Goal: Use online tool/utility: Utilize a website feature to perform a specific function

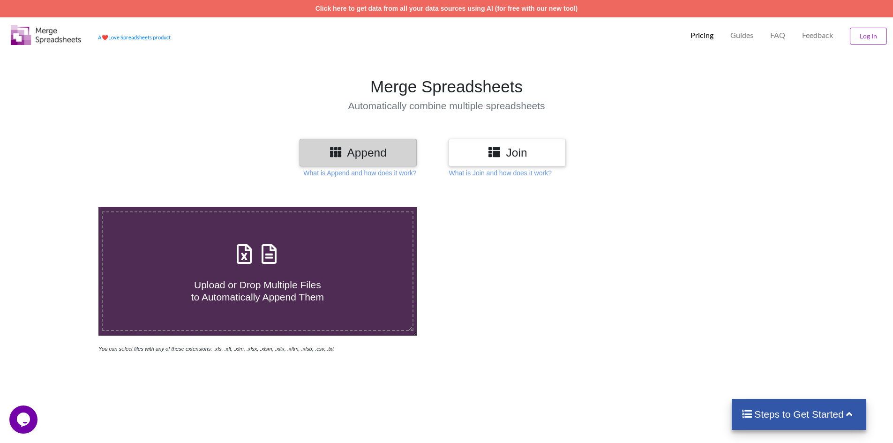
click at [378, 154] on h3 "Append" at bounding box center [358, 153] width 103 height 14
click at [475, 155] on h3 "Join" at bounding box center [507, 153] width 103 height 14
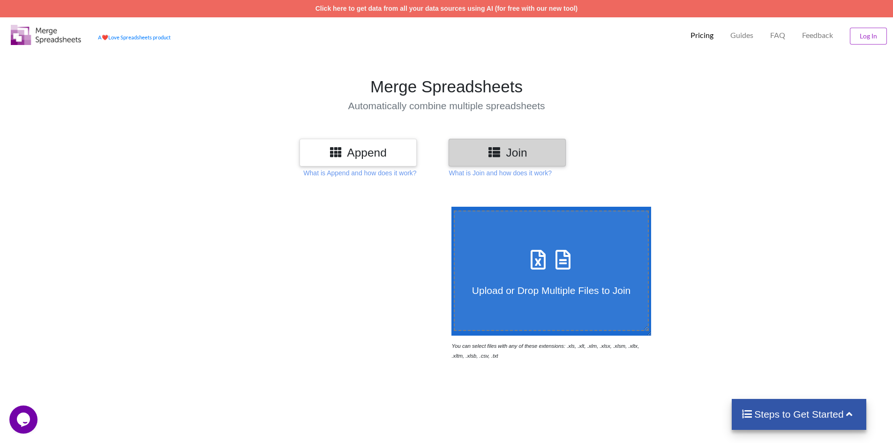
click at [375, 151] on h3 "Append" at bounding box center [358, 153] width 103 height 14
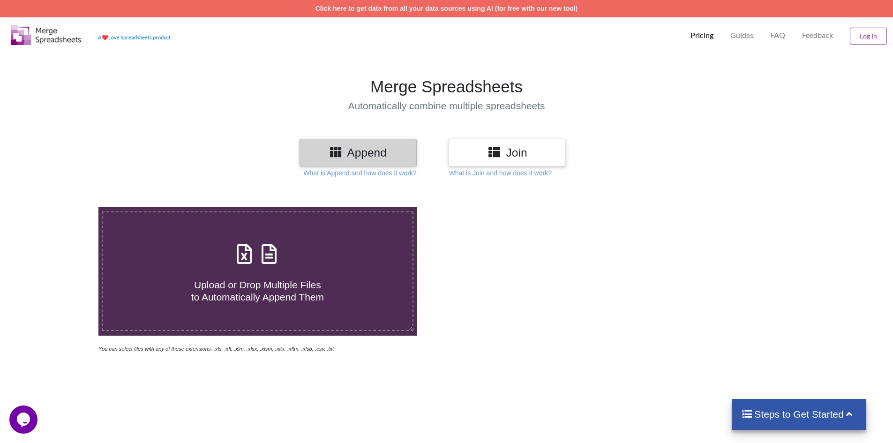
click at [237, 272] on h4 "Upload or Drop Multiple Files to Automatically Append Them" at bounding box center [258, 285] width 310 height 36
click at [64, 207] on input "Upload or Drop Multiple Files to Automatically Append Them" at bounding box center [64, 207] width 0 height 0
type input "C:\fakepath\VillagePMKisanReportDetails_1757499470940.xlsx"
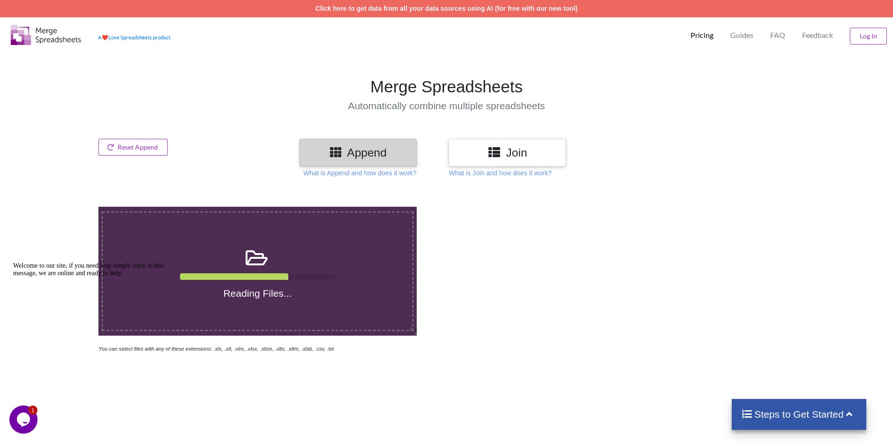
click at [506, 154] on h3 "Join" at bounding box center [507, 153] width 103 height 14
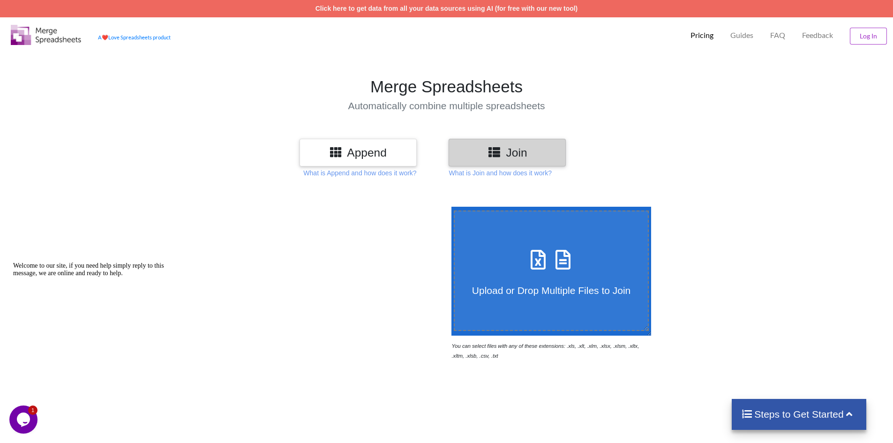
click at [520, 269] on div "Upload or Drop Multiple Files to Join" at bounding box center [552, 270] width 194 height 51
click at [449, 207] on input "Upload or Drop Multiple Files to Join" at bounding box center [449, 207] width 0 height 0
type input "C:\fakepath\VillagePMKisanReportDetails_1757499470940.xlsx"
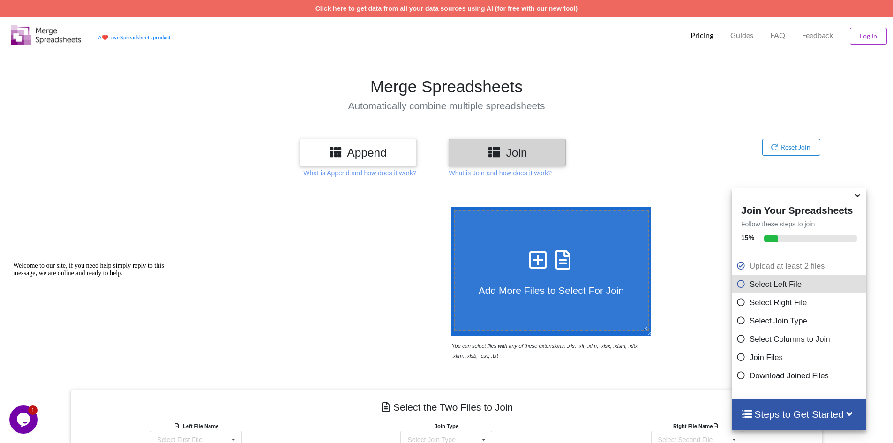
scroll to position [282, 0]
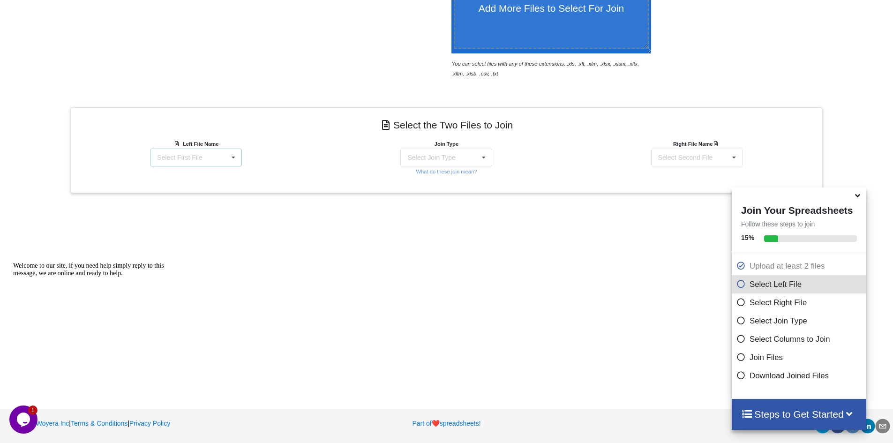
click at [226, 161] on div "Select First File VillagePMKisanReportDetails_1757499470940.xlsx : Details Vill…" at bounding box center [196, 158] width 92 height 18
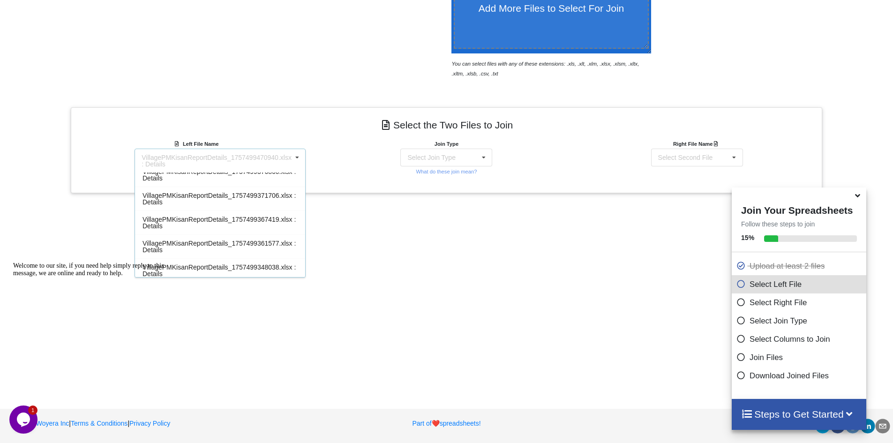
scroll to position [422, 0]
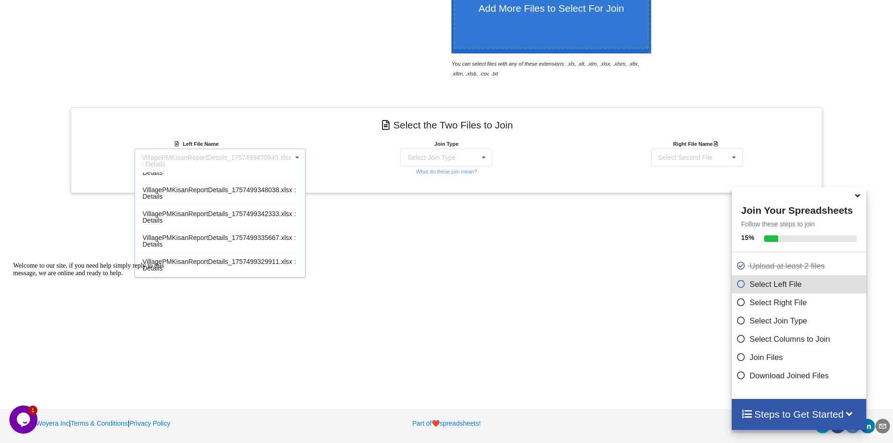
click at [347, 195] on div "Add More Files to Select For Join You can select files with any of these extens…" at bounding box center [446, 147] width 893 height 484
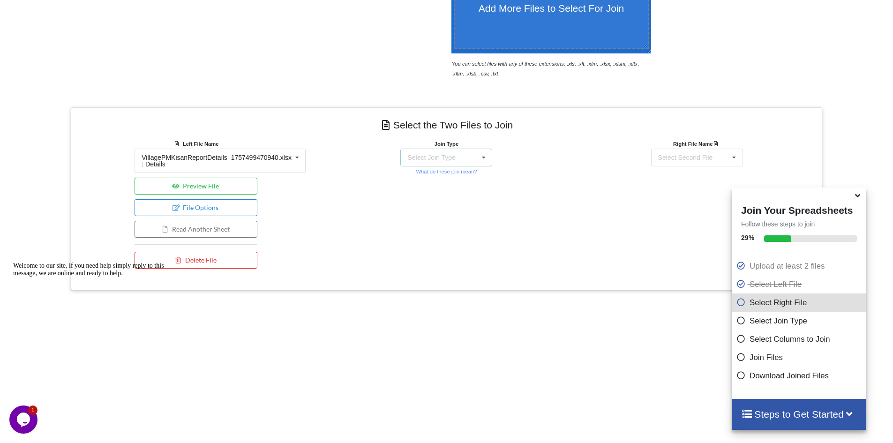
click at [466, 153] on div "Select Join Type INNER JOIN LEFT JOIN RIGHT JOIN FULL JOIN" at bounding box center [446, 158] width 92 height 18
click at [443, 178] on span "INNER JOIN" at bounding box center [442, 182] width 37 height 8
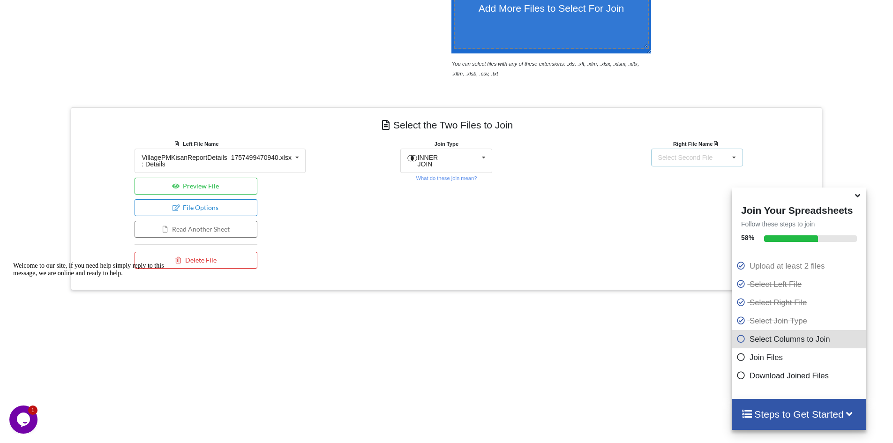
click at [693, 157] on div "Select Second File" at bounding box center [685, 157] width 55 height 7
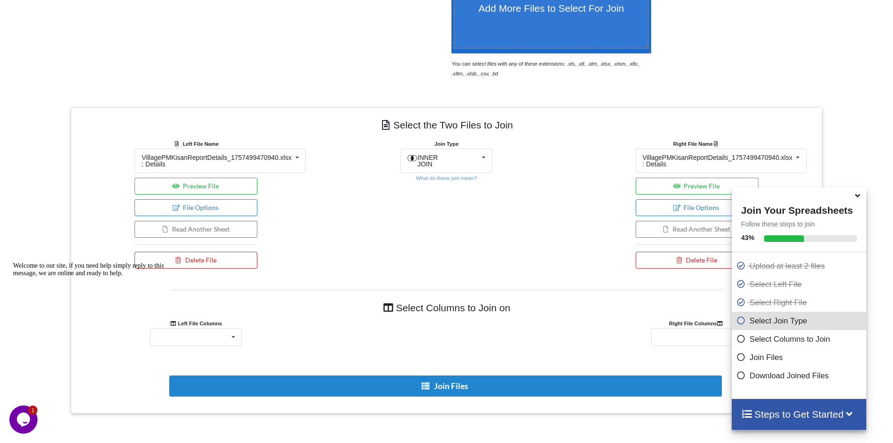
click at [707, 113] on div "Select the Two Files to Join Left File Name VillagePMKisanReportDetails_1757499…" at bounding box center [447, 260] width 752 height 306
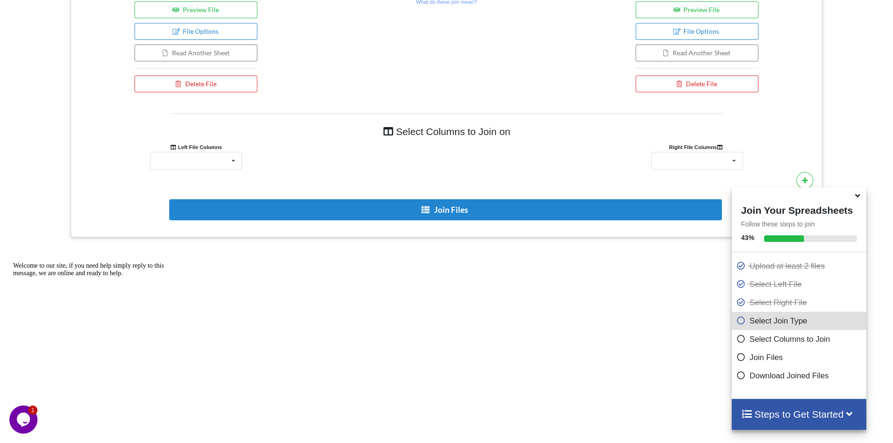
scroll to position [489, 0]
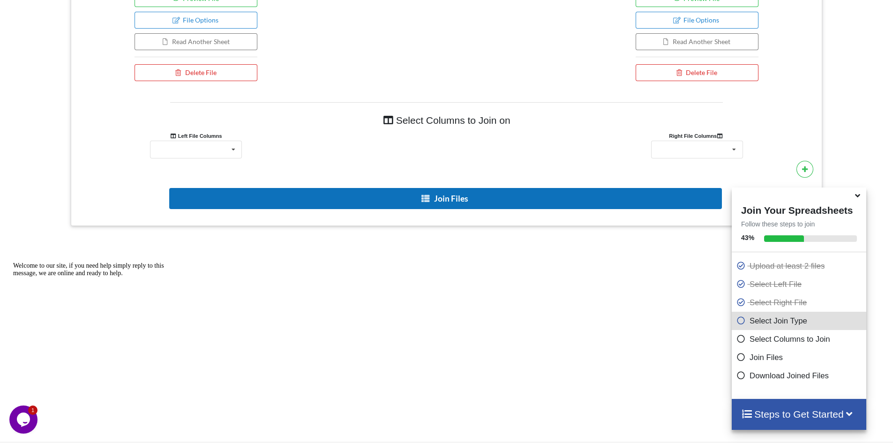
click at [461, 197] on button "Join Files" at bounding box center [445, 198] width 553 height 21
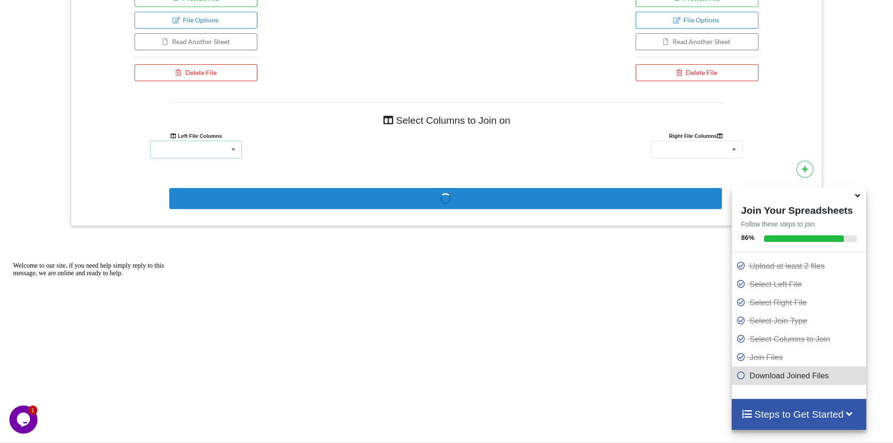
click at [222, 147] on div "District Name Sub District Name Village Name FR Enrollment Number Farmer Mobile…" at bounding box center [196, 150] width 92 height 18
click at [328, 135] on div at bounding box center [446, 136] width 250 height 10
click at [849, 415] on icon at bounding box center [850, 413] width 12 height 10
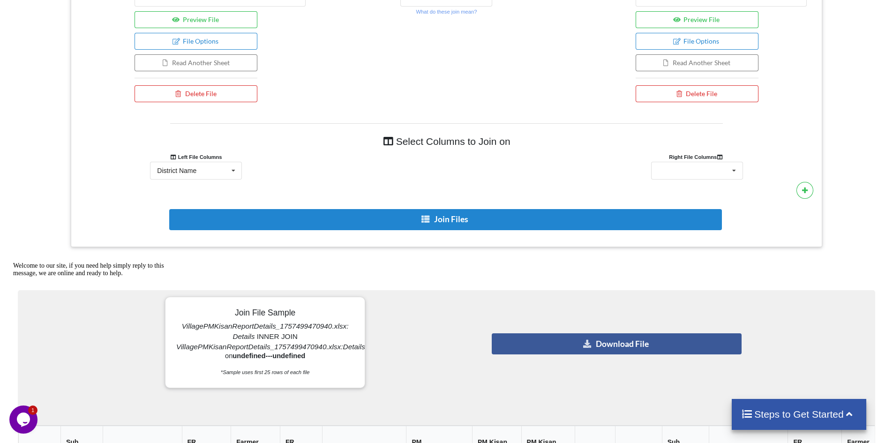
scroll to position [596, 0]
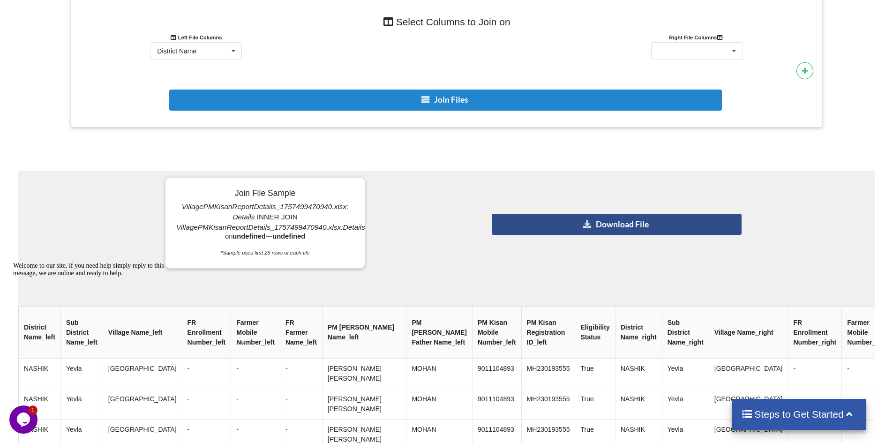
click at [563, 219] on button "Download File" at bounding box center [617, 224] width 250 height 21
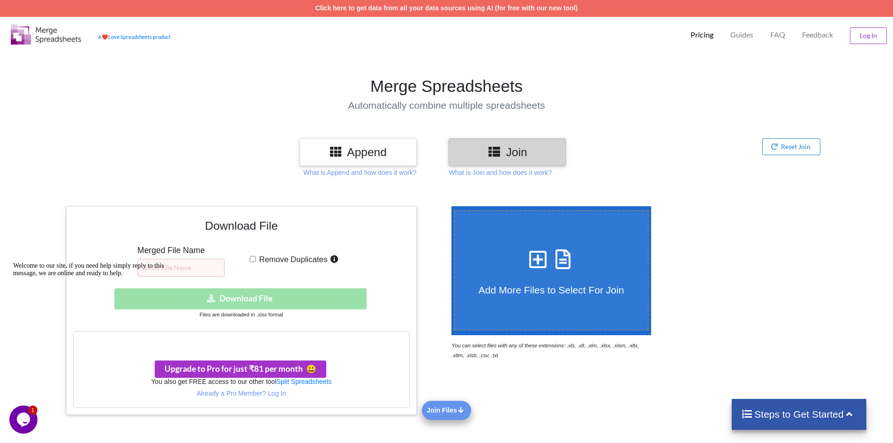
scroll to position [0, 0]
click at [252, 259] on input "Remove Duplicates" at bounding box center [253, 260] width 6 height 6
checkbox input "true"
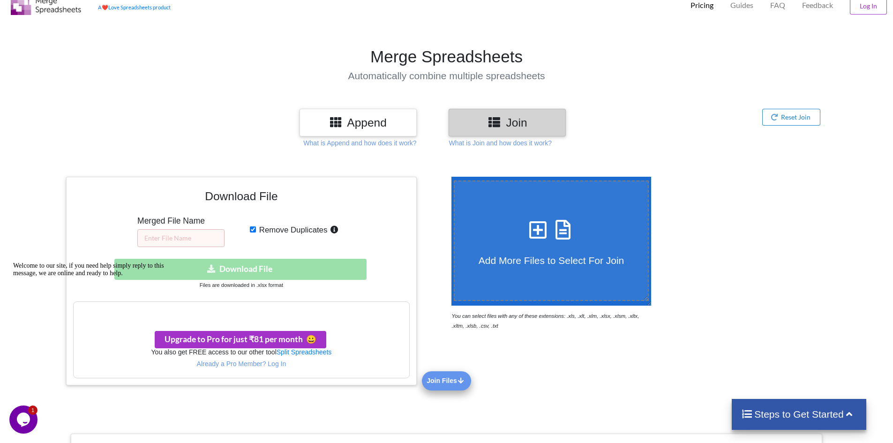
scroll to position [47, 0]
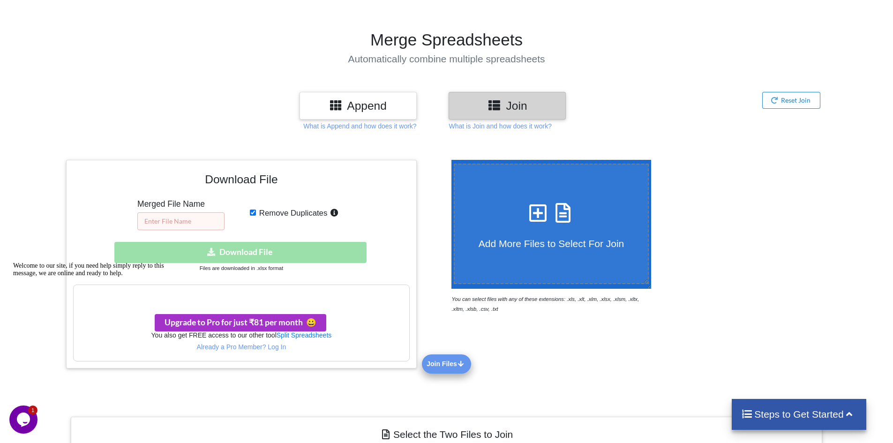
click at [198, 223] on input "text" at bounding box center [180, 221] width 87 height 18
click at [243, 249] on div "Download hidden Download File" at bounding box center [241, 252] width 336 height 21
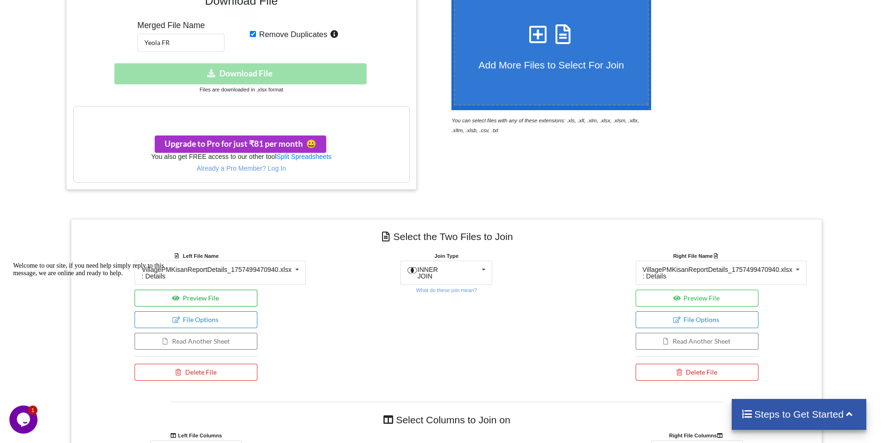
scroll to position [234, 0]
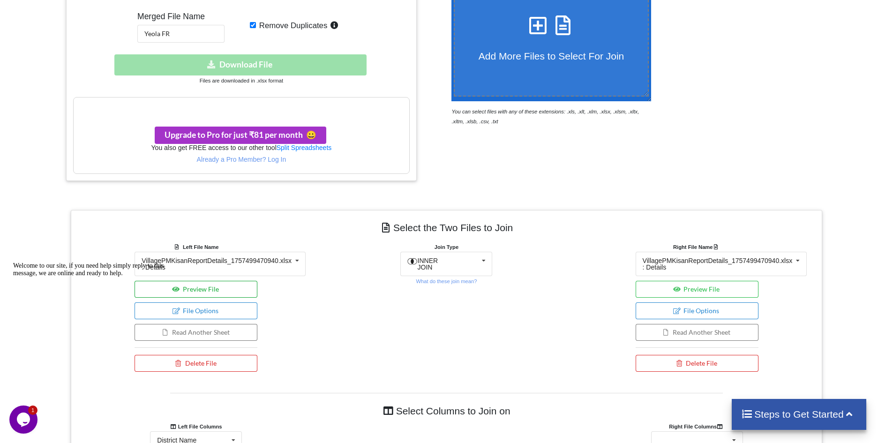
click at [196, 289] on button "Preview File" at bounding box center [196, 289] width 123 height 17
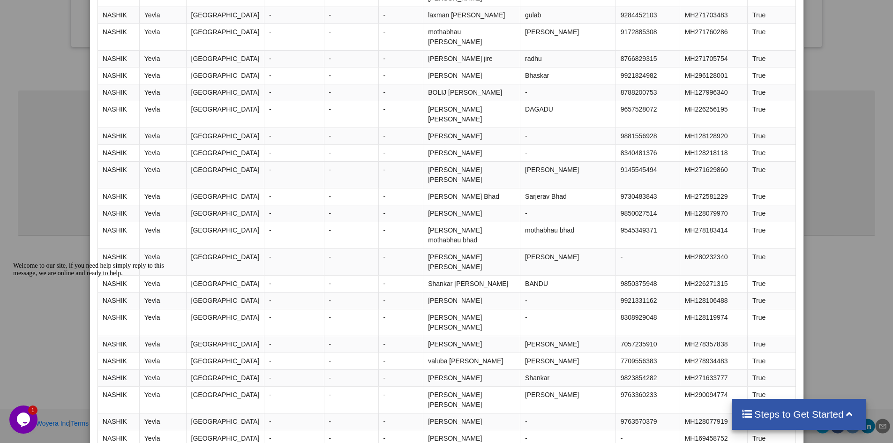
scroll to position [124, 0]
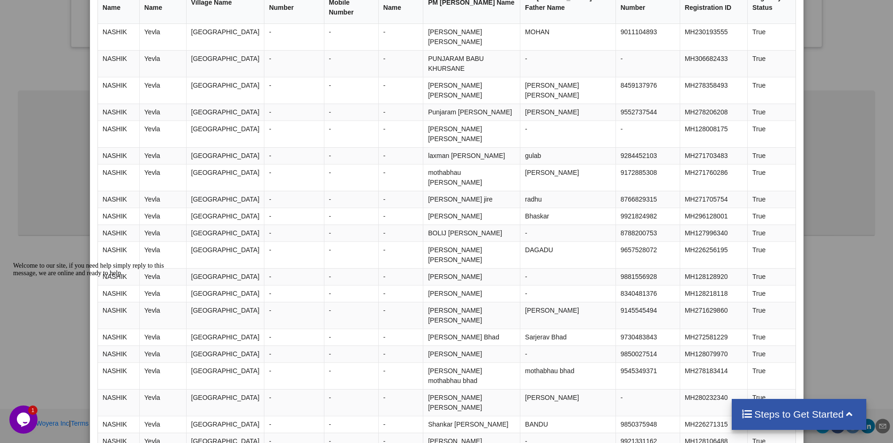
click at [854, 137] on div "File Preview Showing first 50 rows District Name Sub District Name Village Name…" at bounding box center [446, 221] width 893 height 443
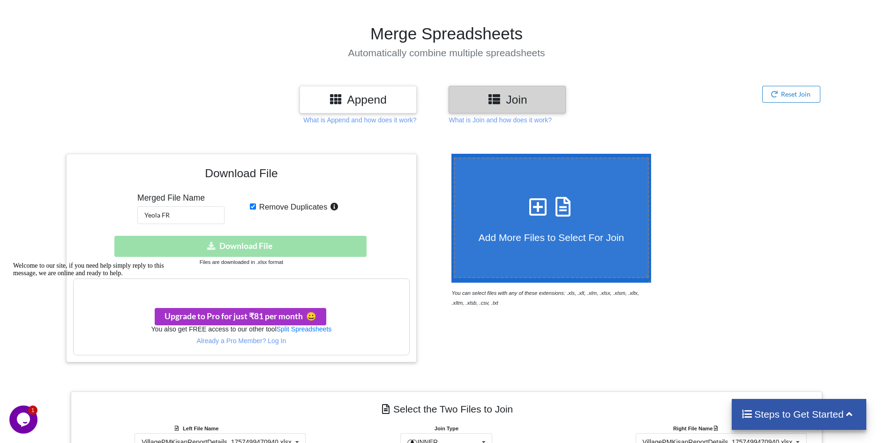
scroll to position [47, 0]
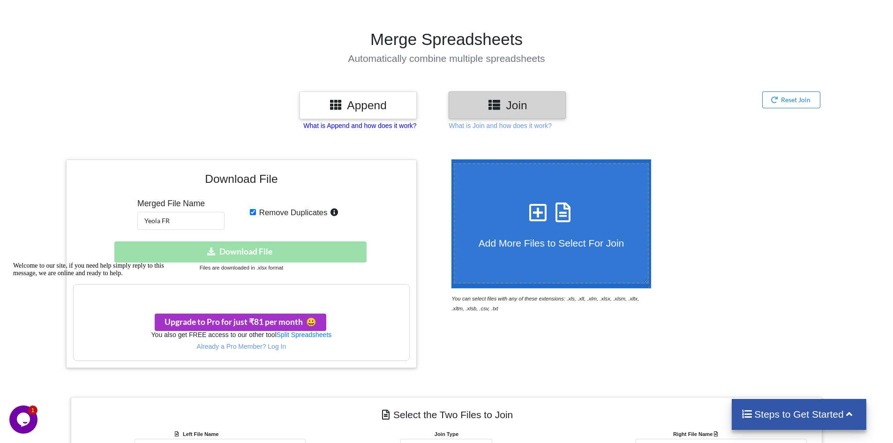
click at [369, 125] on p "What is Append and how does it work?" at bounding box center [359, 125] width 113 height 9
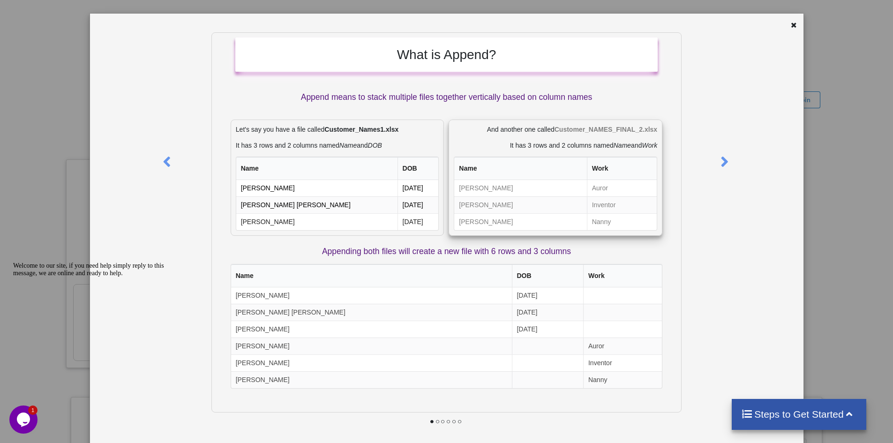
scroll to position [35, 0]
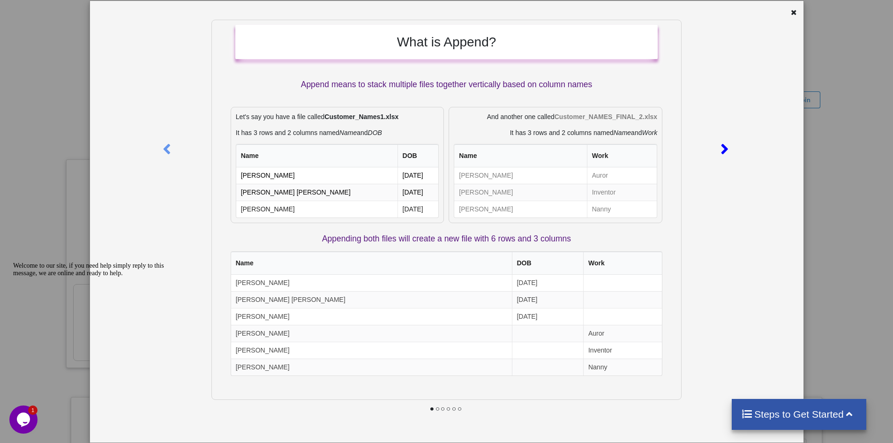
click at [723, 144] on icon at bounding box center [724, 145] width 19 height 16
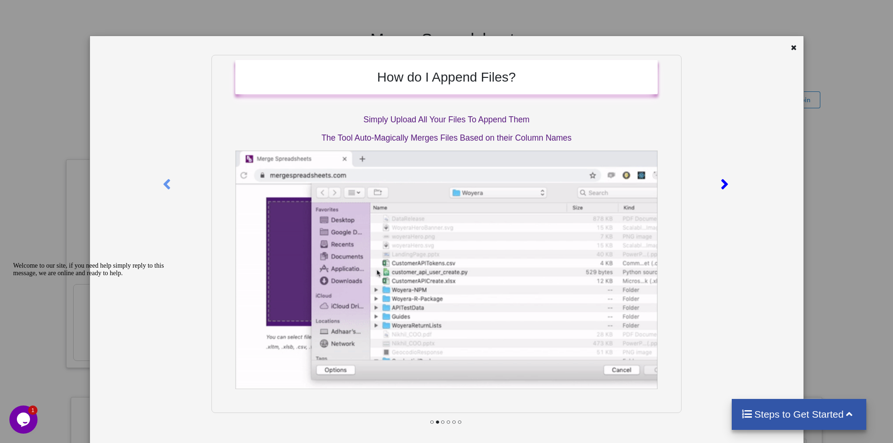
click at [723, 144] on div at bounding box center [725, 183] width 21 height 256
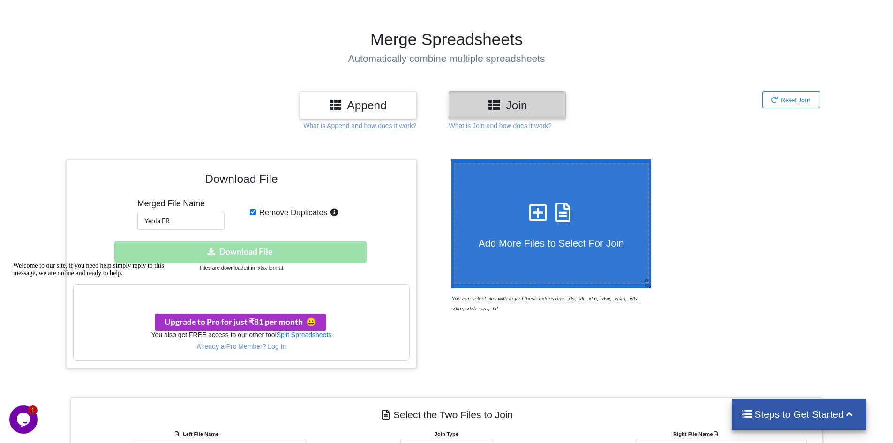
click at [205, 255] on div "Download hidden Download File" at bounding box center [241, 252] width 336 height 21
click at [205, 223] on input "Yeola FR" at bounding box center [180, 221] width 87 height 18
type input "Yeola FR 123"
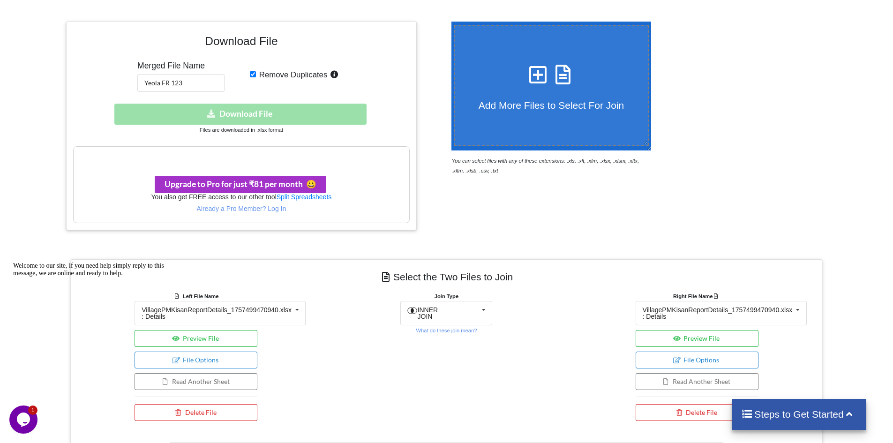
scroll to position [208, 0]
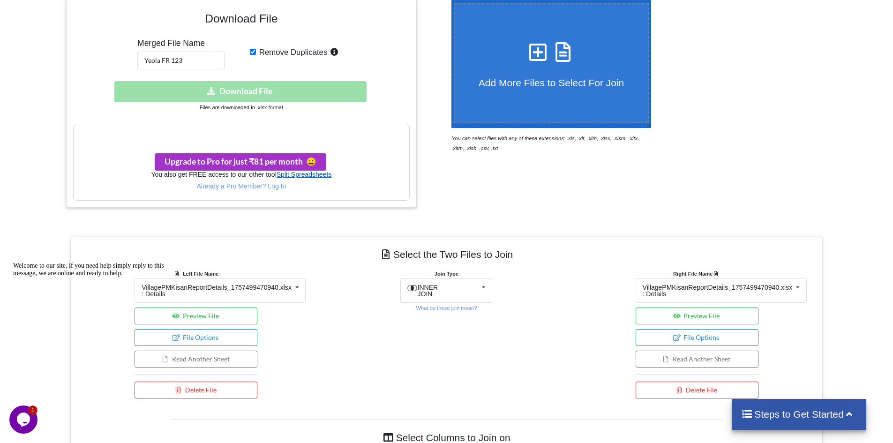
click at [297, 172] on link "Split Spreadsheets" at bounding box center [304, 175] width 55 height 8
